Goal: Navigation & Orientation: Find specific page/section

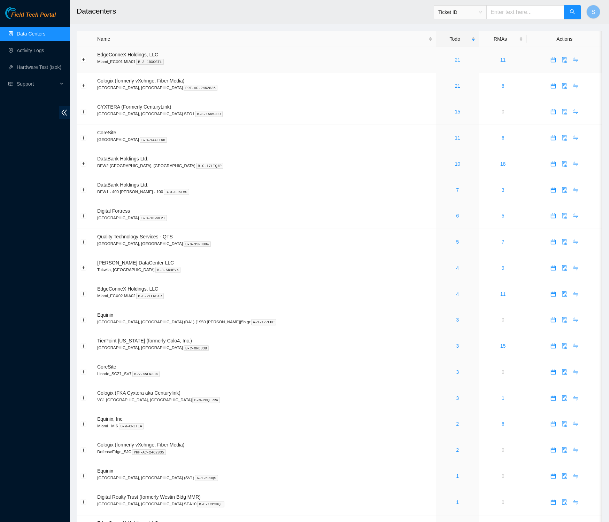
click at [455, 58] on link "21" at bounding box center [458, 60] width 6 height 6
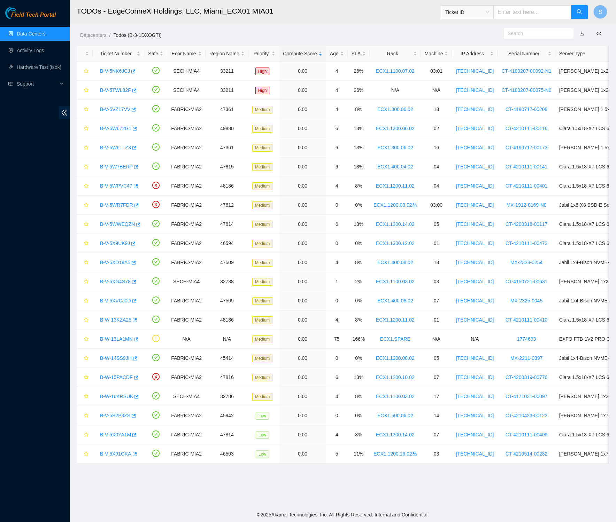
click at [32, 14] on span "Field Tech Portal" at bounding box center [33, 15] width 45 height 7
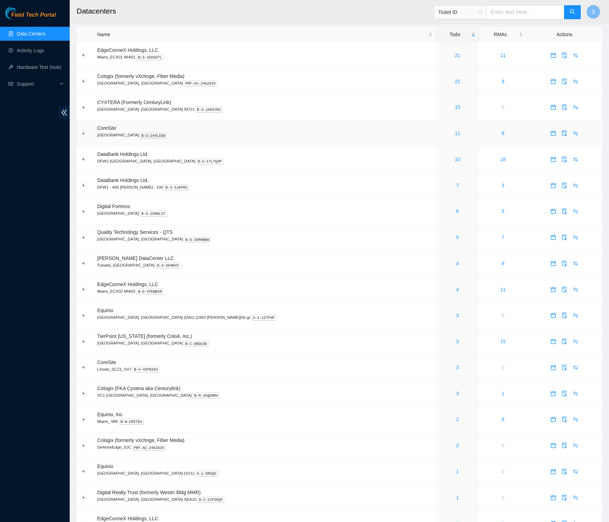
scroll to position [5, 0]
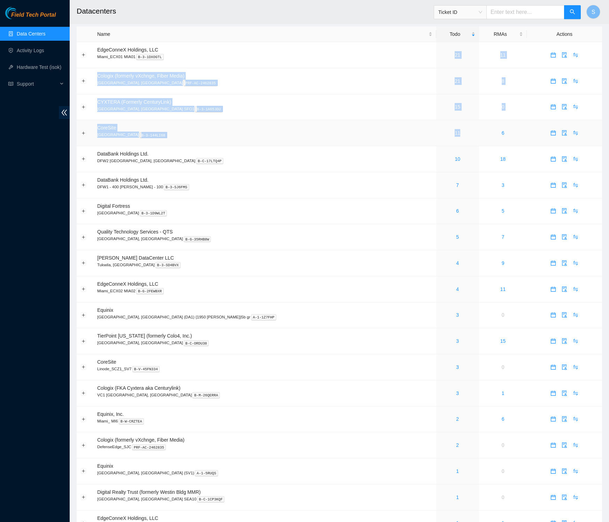
drag, startPoint x: 410, startPoint y: 53, endPoint x: 427, endPoint y: 143, distance: 92.0
click at [427, 142] on tbody "EdgeConneX Holdings, LLC Miami_ECX01 MIA01 B-3-1DXOGTL 21 11 Cologix (formerly …" at bounding box center [339, 367] width 525 height 651
click at [500, 161] on link "18" at bounding box center [503, 159] width 6 height 6
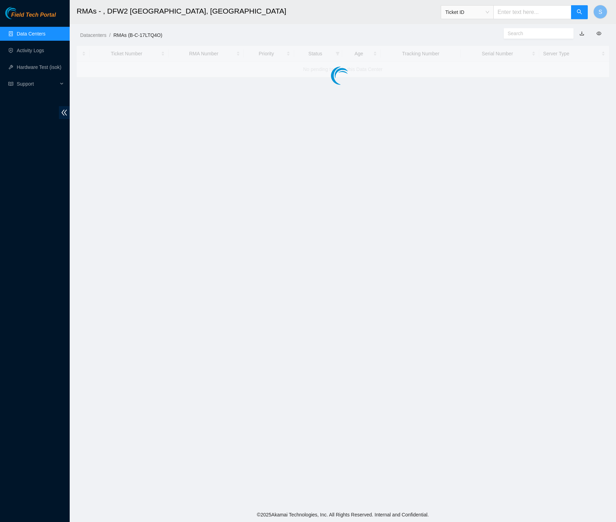
click at [52, 20] on link "Field Tech Portal" at bounding box center [30, 17] width 51 height 9
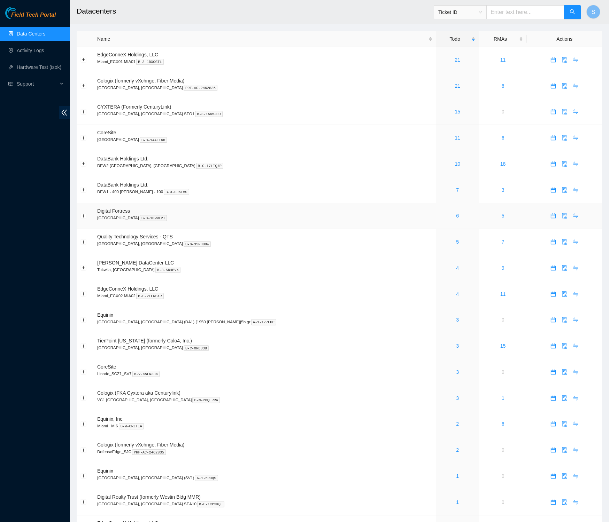
scroll to position [87, 0]
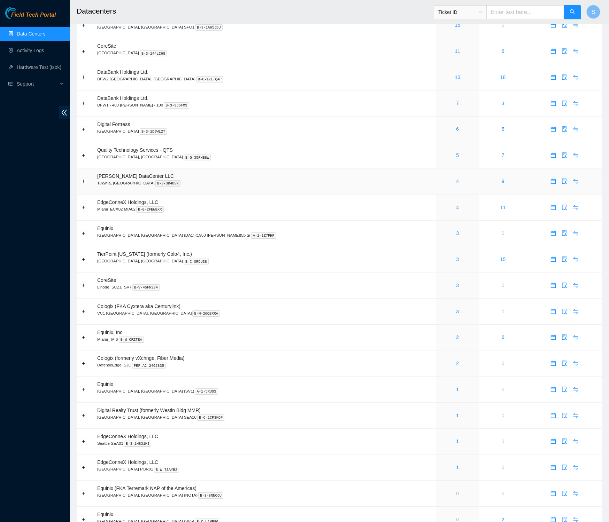
click at [479, 178] on td "9" at bounding box center [503, 182] width 48 height 26
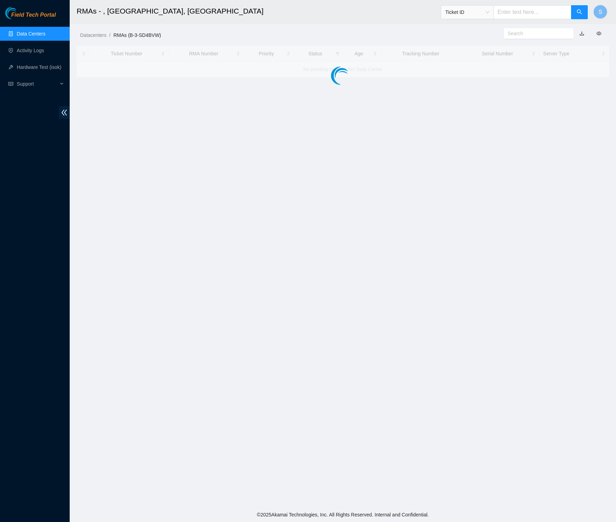
click at [31, 9] on div "Field Tech Portal" at bounding box center [35, 13] width 70 height 12
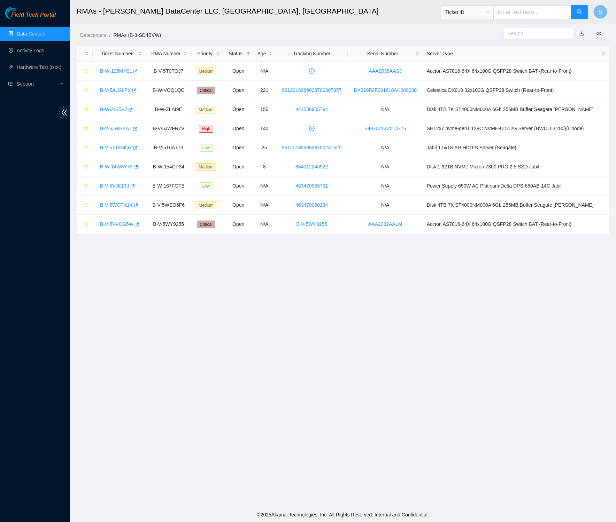
click at [31, 12] on span "Field Tech Portal" at bounding box center [33, 15] width 45 height 7
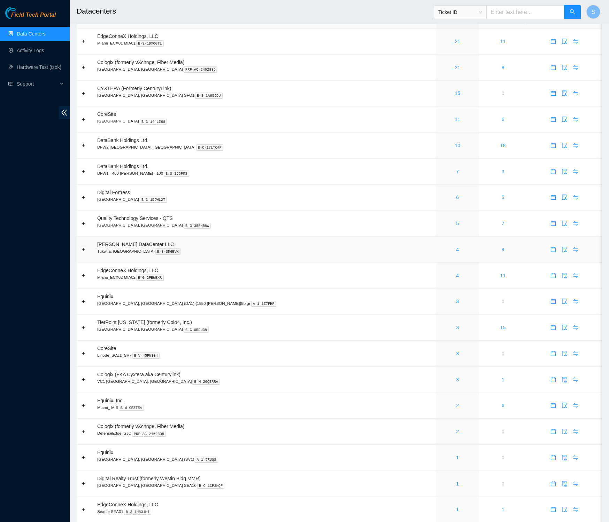
scroll to position [22, 0]
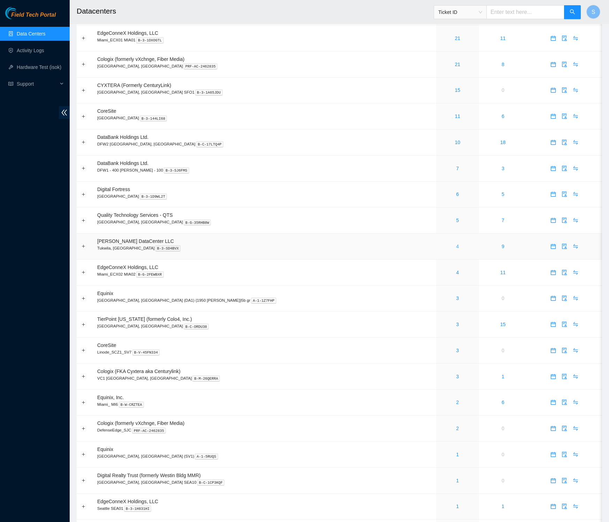
click at [456, 249] on link "4" at bounding box center [457, 247] width 3 height 6
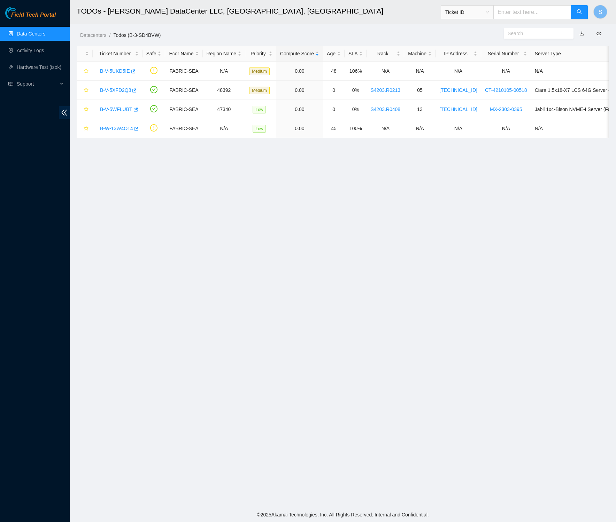
click at [32, 14] on span "Field Tech Portal" at bounding box center [33, 15] width 45 height 7
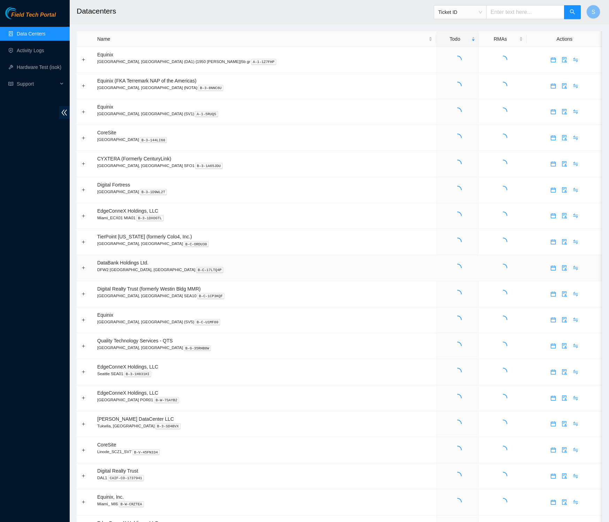
click at [196, 270] on kbd "B-C-17LTQ4P" at bounding box center [210, 270] width 28 height 6
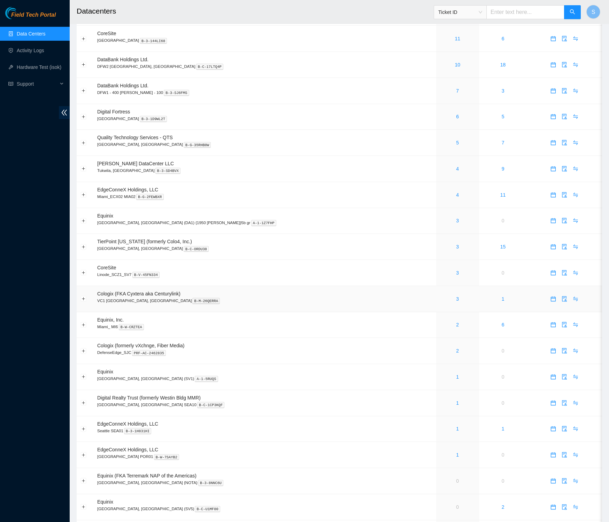
scroll to position [202, 0]
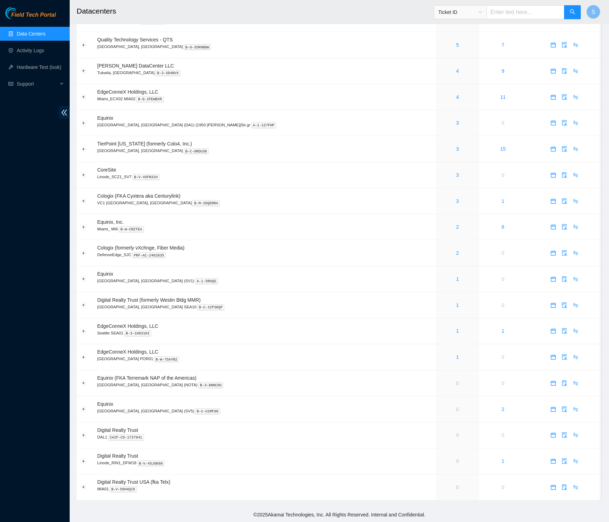
click at [44, 14] on span "Field Tech Portal" at bounding box center [33, 15] width 45 height 7
